Goal: Check status: Check status

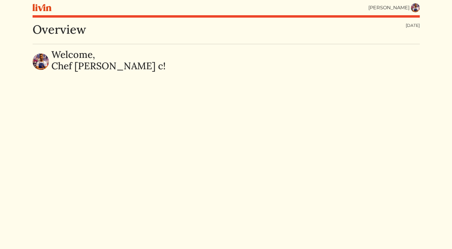
click at [413, 10] on img at bounding box center [415, 7] width 9 height 9
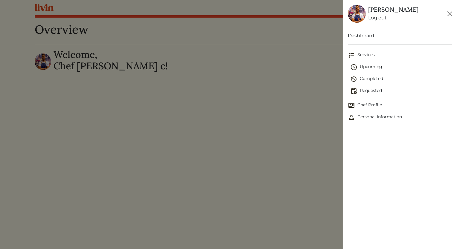
click at [377, 66] on span "Upcoming" at bounding box center [401, 67] width 102 height 7
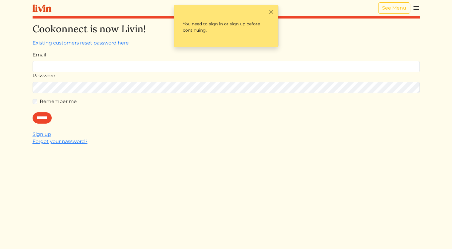
type input "**********"
click at [36, 104] on div "Remember me" at bounding box center [226, 101] width 387 height 7
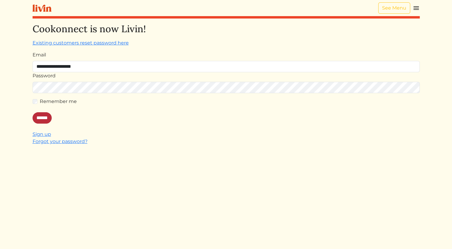
click at [43, 118] on input "******" at bounding box center [42, 117] width 19 height 11
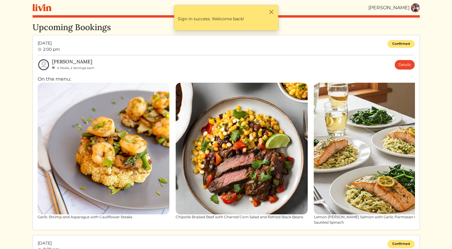
click at [236, 138] on img at bounding box center [242, 149] width 132 height 132
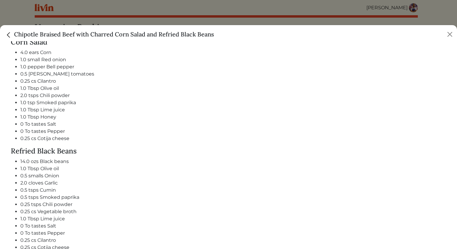
scroll to position [431, 0]
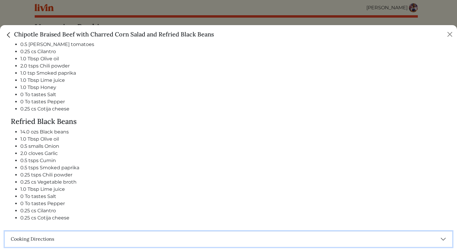
click at [50, 234] on button "Cooking Directions" at bounding box center [228, 240] width 447 height 16
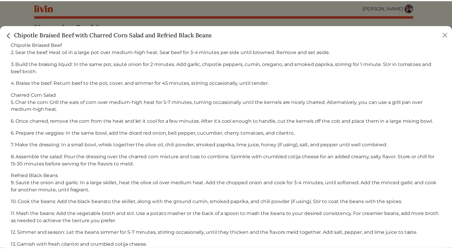
scroll to position [396, 0]
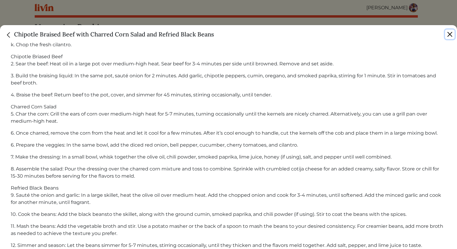
click at [448, 34] on button "Close" at bounding box center [450, 35] width 10 height 10
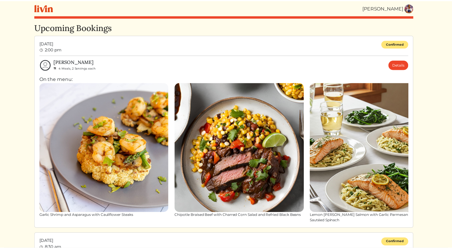
scroll to position [394, 0]
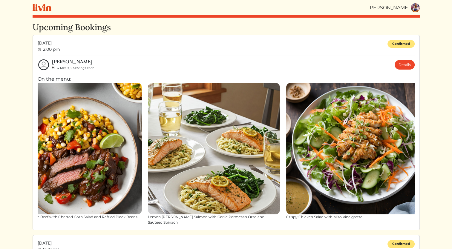
drag, startPoint x: 365, startPoint y: 173, endPoint x: 202, endPoint y: 238, distance: 175.9
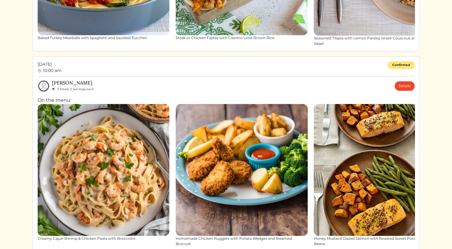
scroll to position [385, 0]
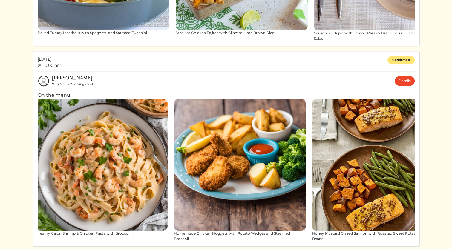
drag, startPoint x: 386, startPoint y: 143, endPoint x: 401, endPoint y: 179, distance: 39.2
click at [401, 179] on img at bounding box center [378, 165] width 132 height 132
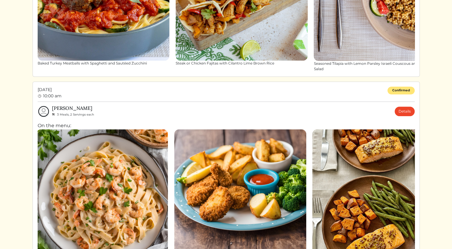
scroll to position [366, 0]
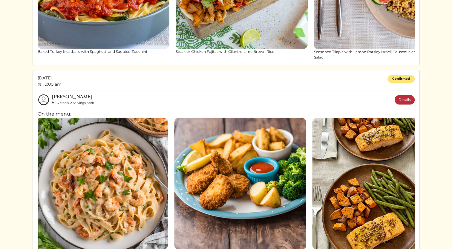
click at [408, 95] on link "Details" at bounding box center [405, 100] width 20 height 10
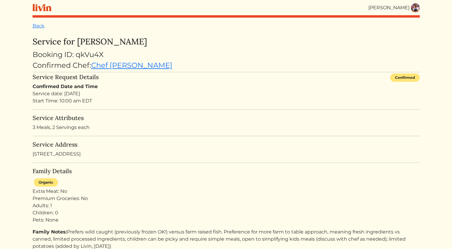
drag, startPoint x: 32, startPoint y: 155, endPoint x: 139, endPoint y: 154, distance: 107.6
copy div "[STREET_ADDRESS]"
click at [415, 11] on img at bounding box center [415, 7] width 9 height 9
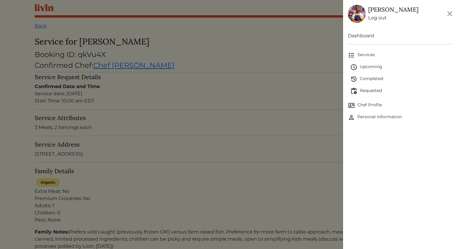
click at [372, 66] on span "Upcoming" at bounding box center [401, 67] width 102 height 7
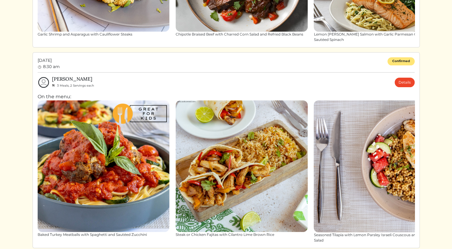
scroll to position [186, 0]
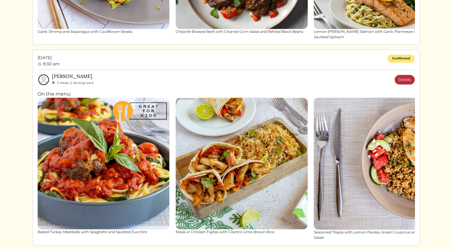
click at [410, 75] on link "Details" at bounding box center [405, 80] width 20 height 10
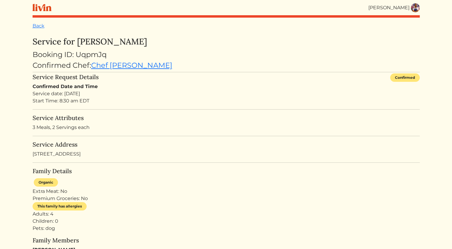
drag, startPoint x: 32, startPoint y: 155, endPoint x: 104, endPoint y: 157, distance: 72.4
drag, startPoint x: 104, startPoint y: 157, endPoint x: 157, endPoint y: 155, distance: 53.0
click at [157, 155] on div "Service Address [STREET_ADDRESS]" at bounding box center [226, 149] width 387 height 17
drag, startPoint x: 146, startPoint y: 157, endPoint x: 32, endPoint y: 155, distance: 114.5
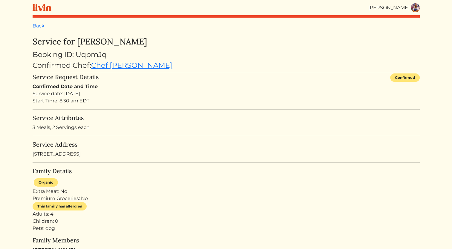
copy div "[STREET_ADDRESS]"
click at [416, 7] on img at bounding box center [415, 7] width 9 height 9
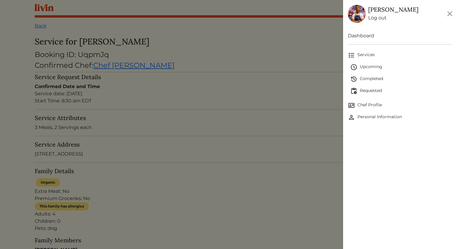
click at [380, 66] on span "Upcoming" at bounding box center [401, 67] width 102 height 7
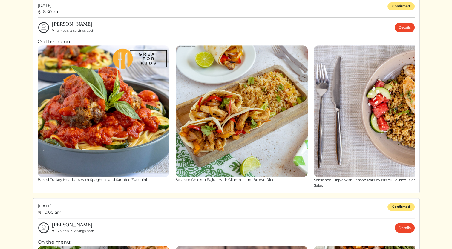
scroll to position [236, 0]
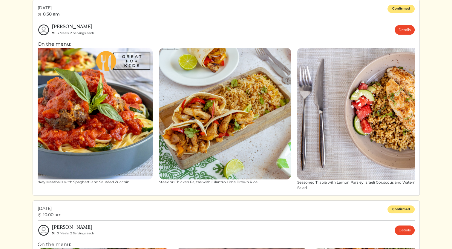
drag, startPoint x: 402, startPoint y: 98, endPoint x: 388, endPoint y: 105, distance: 16.3
click at [388, 105] on img at bounding box center [363, 114] width 132 height 132
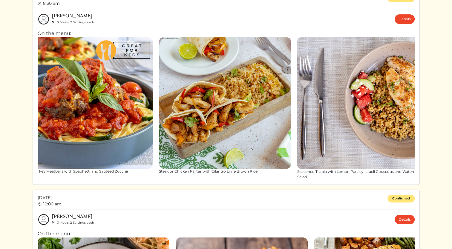
scroll to position [248, 0]
